Goal: Navigation & Orientation: Find specific page/section

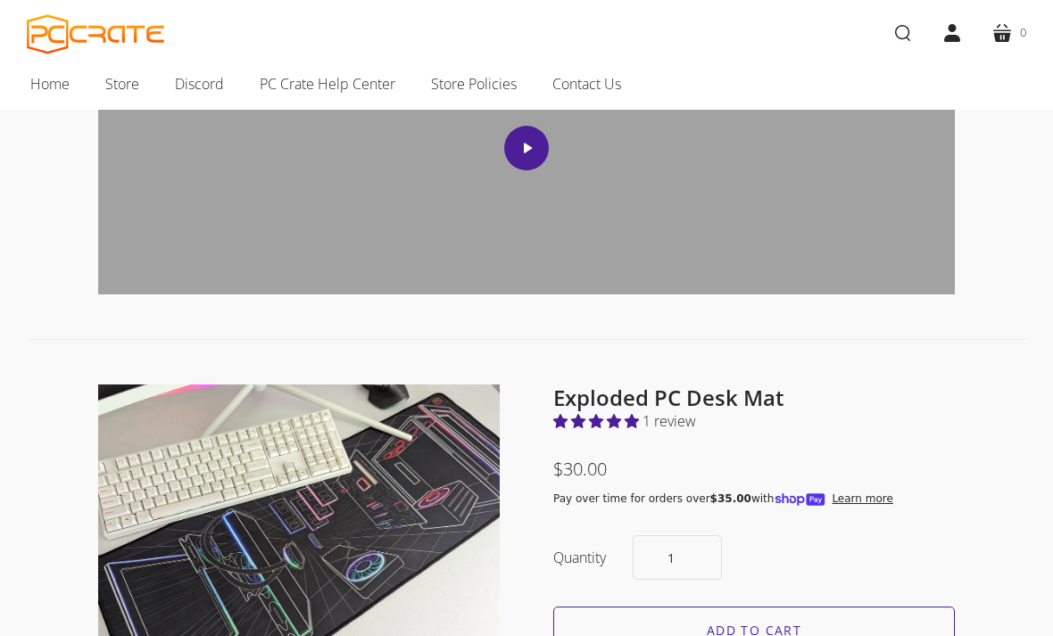
scroll to position [841, 0]
click at [143, 88] on link "Store" at bounding box center [122, 83] width 70 height 37
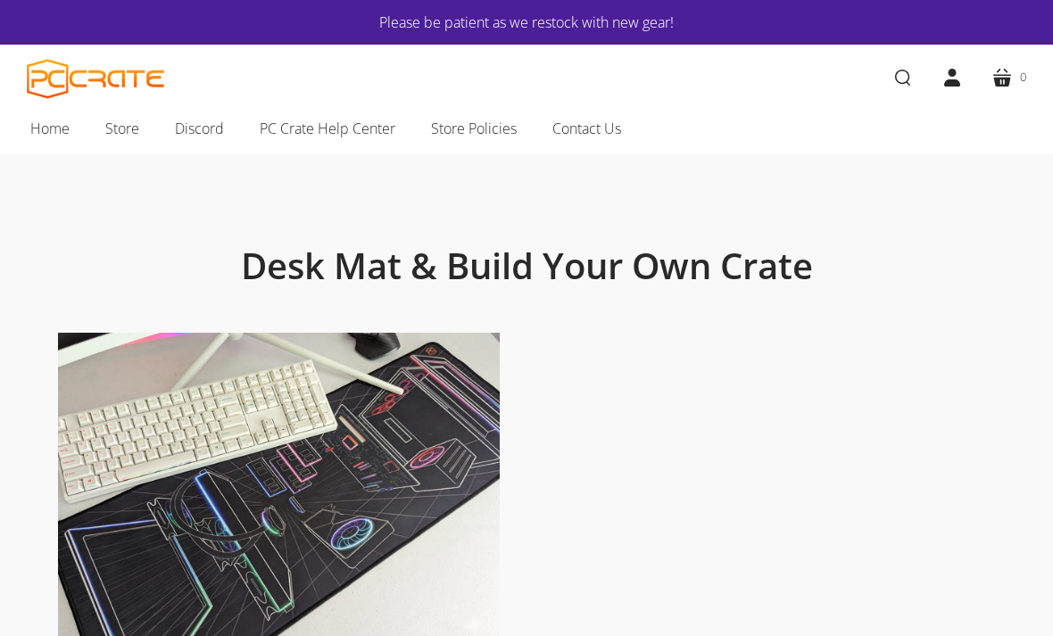
click at [44, 131] on span "Home" at bounding box center [49, 128] width 39 height 23
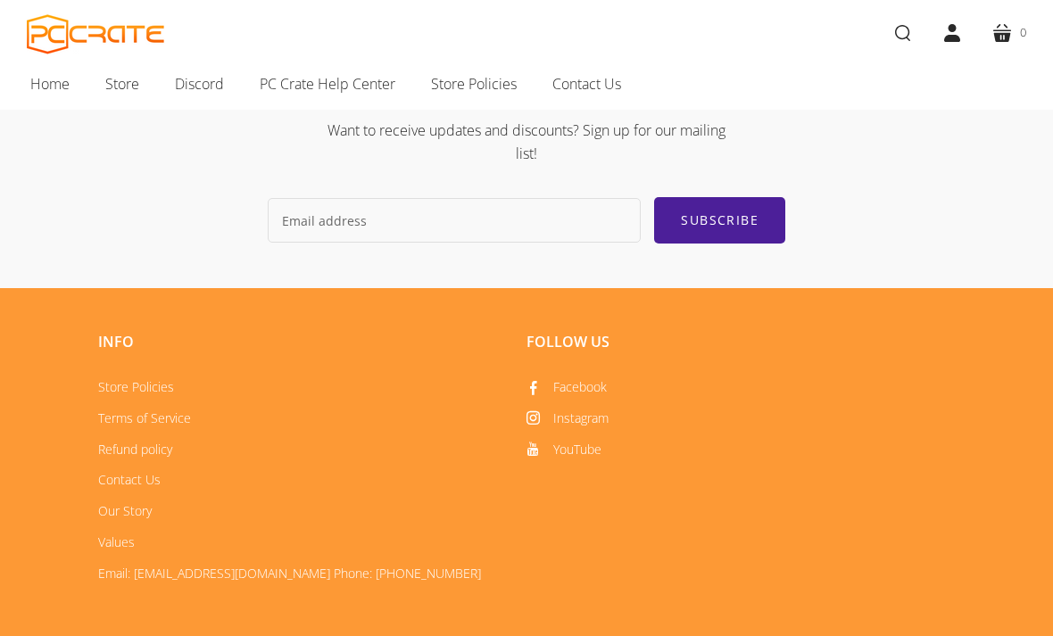
scroll to position [2794, 0]
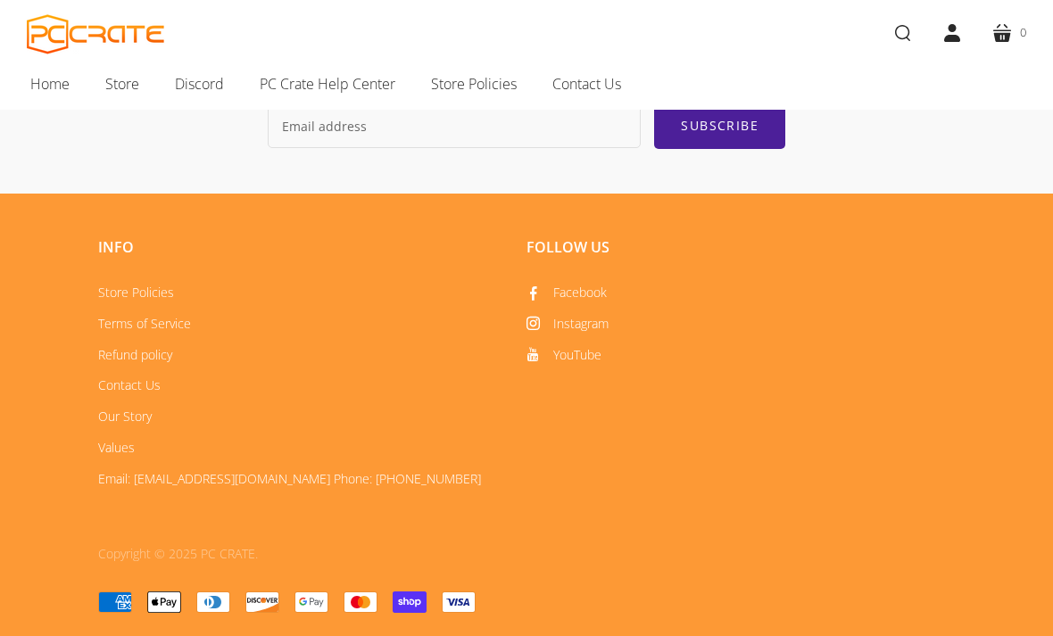
click at [129, 456] on link "Values" at bounding box center [116, 447] width 37 height 17
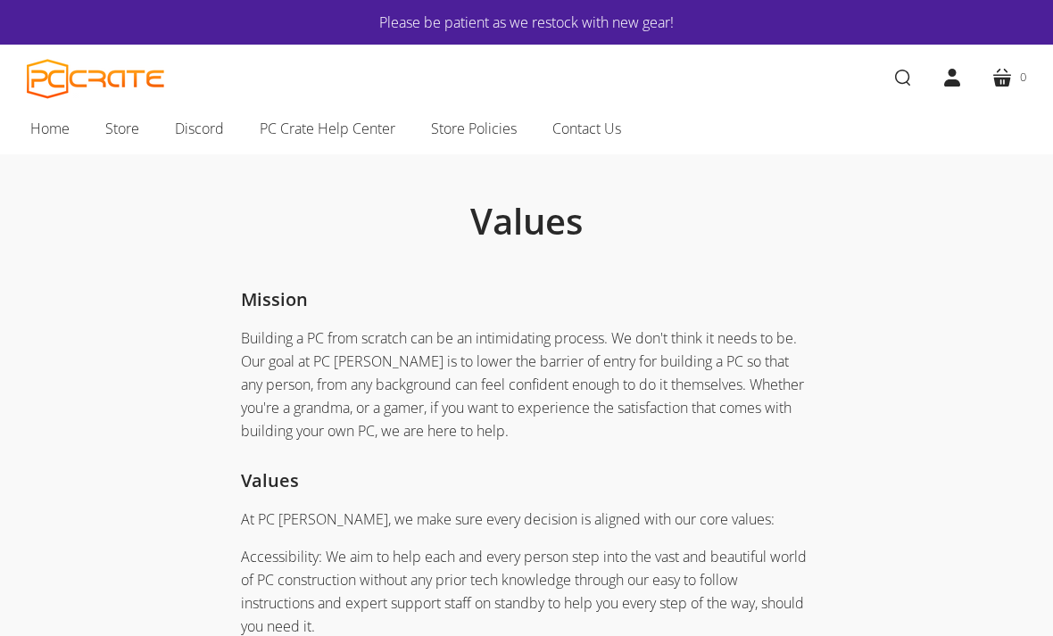
click at [142, 126] on link "Store" at bounding box center [122, 128] width 70 height 37
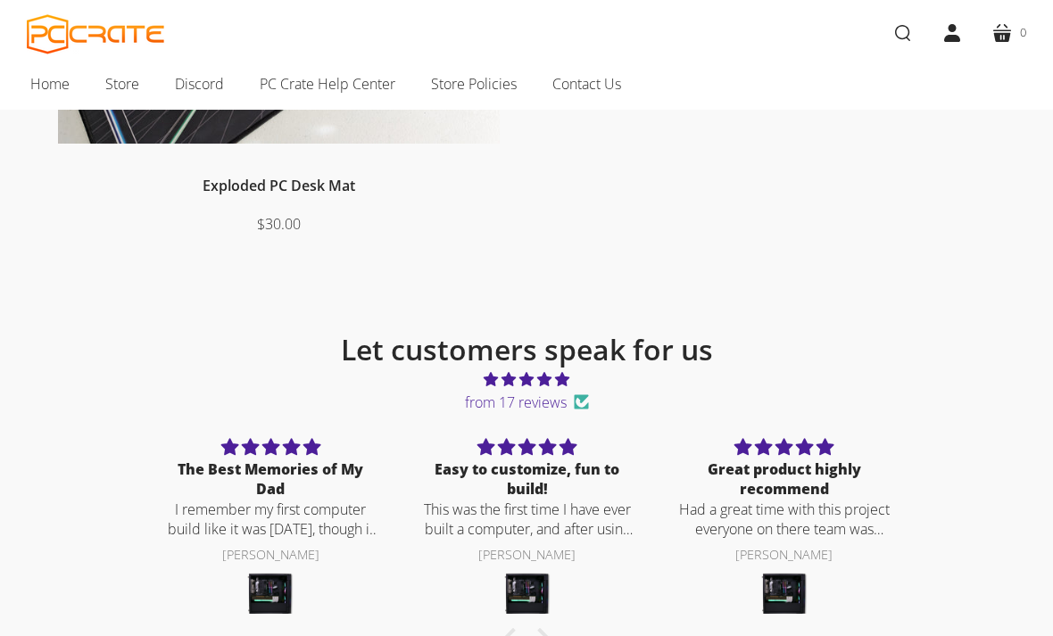
scroll to position [522, 0]
click at [42, 80] on span "Home" at bounding box center [49, 83] width 39 height 23
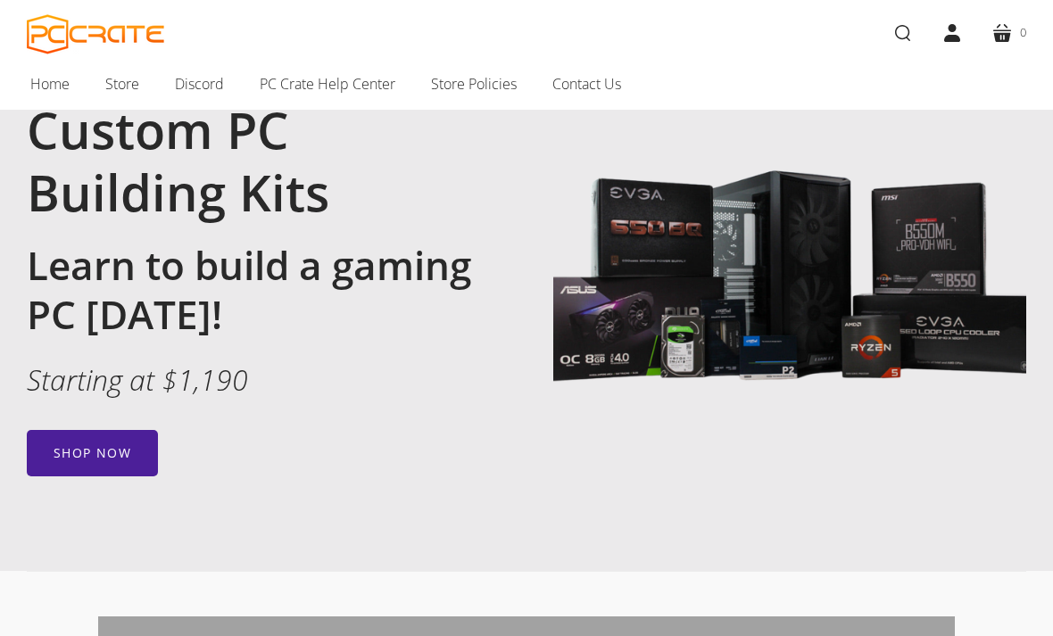
scroll to position [169, 0]
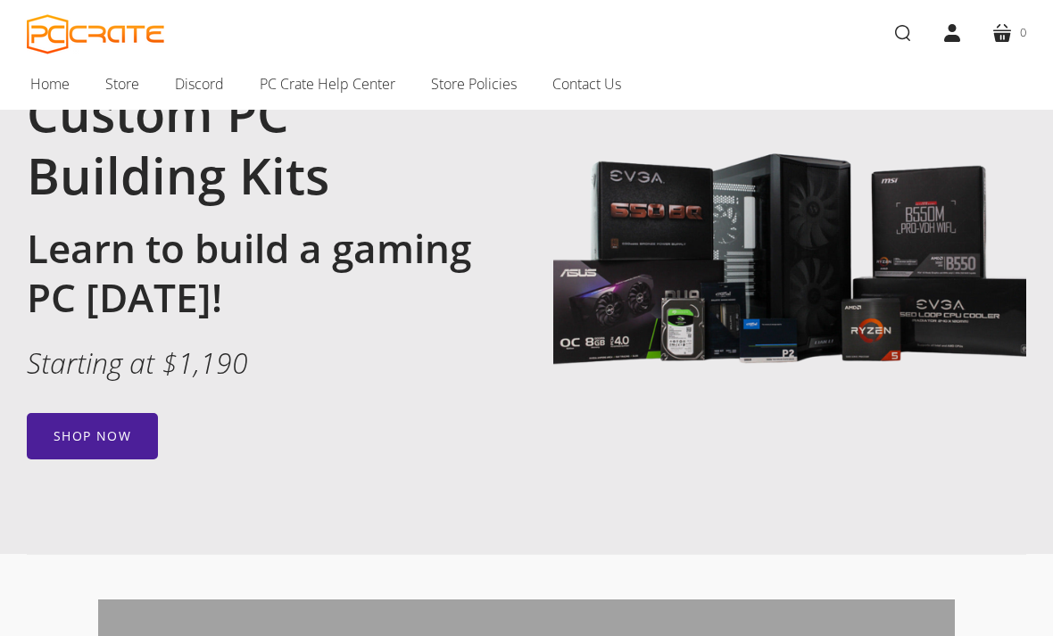
click at [95, 436] on link "Shop now" at bounding box center [92, 436] width 131 height 46
